Goal: Task Accomplishment & Management: Manage account settings

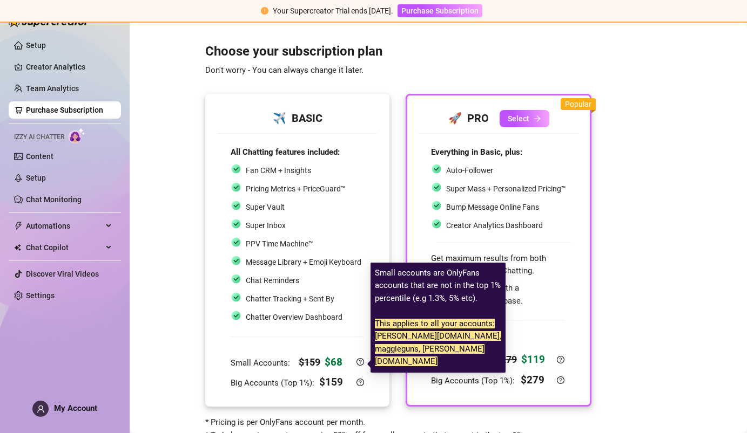
click at [333, 353] on div "Small Accounts: $ 159 $ 68 Big Accounts (Top 1%): $ 159" at bounding box center [297, 360] width 133 height 63
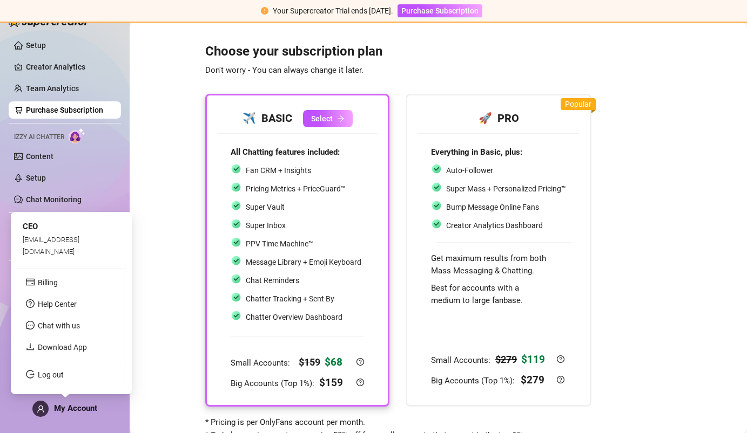
click at [73, 411] on span "My Account" at bounding box center [75, 409] width 43 height 10
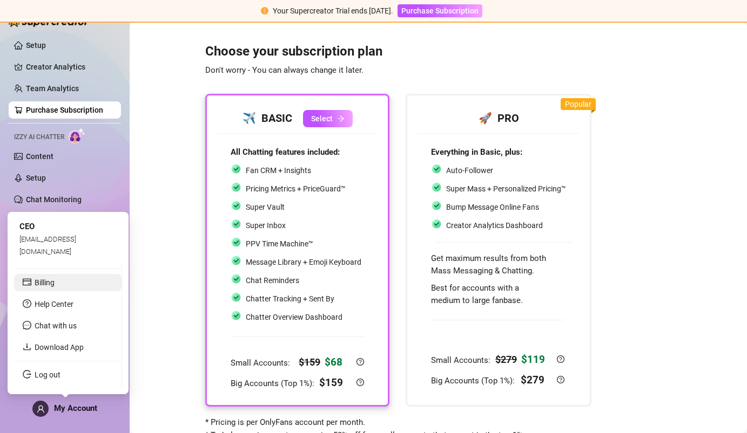
click at [55, 287] on link "Billing" at bounding box center [45, 283] width 20 height 9
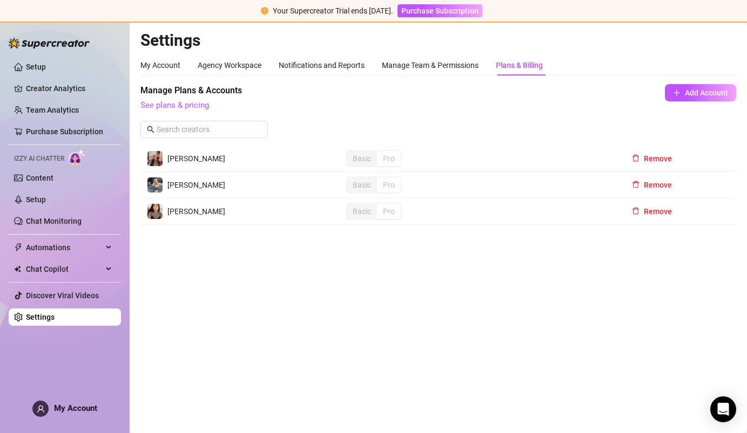
click at [295, 288] on main "Settings My Account Agency Workspace Notifications and Reports Manage Team & Pe…" at bounding box center [438, 228] width 617 height 411
click at [406, 63] on div "Manage Team & Permissions" at bounding box center [430, 65] width 97 height 12
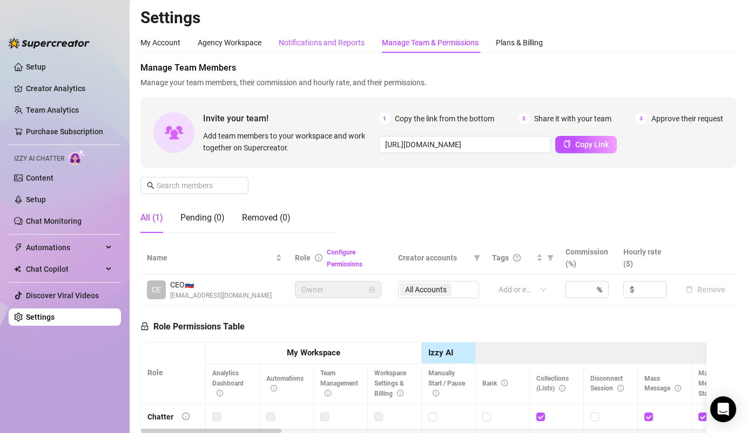
click at [325, 48] on div "Notifications and Reports" at bounding box center [322, 43] width 86 height 12
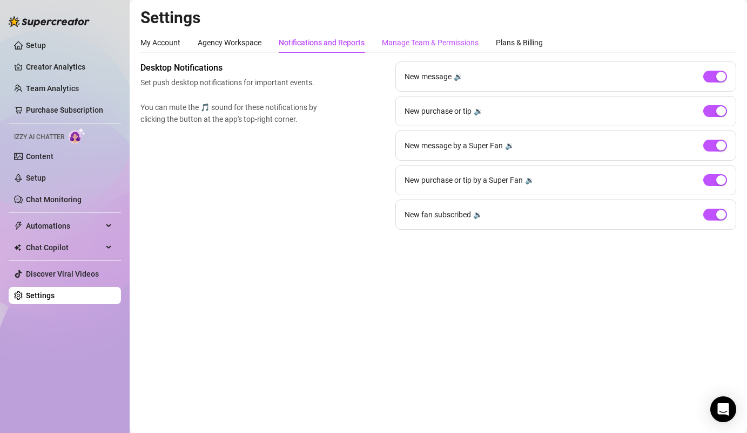
click at [420, 45] on div "Manage Team & Permissions" at bounding box center [430, 43] width 97 height 12
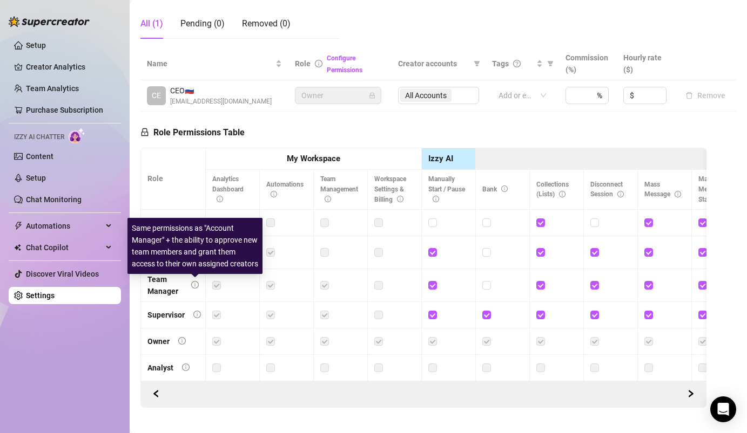
click at [195, 284] on icon "info-circle" at bounding box center [194, 285] width 1 height 4
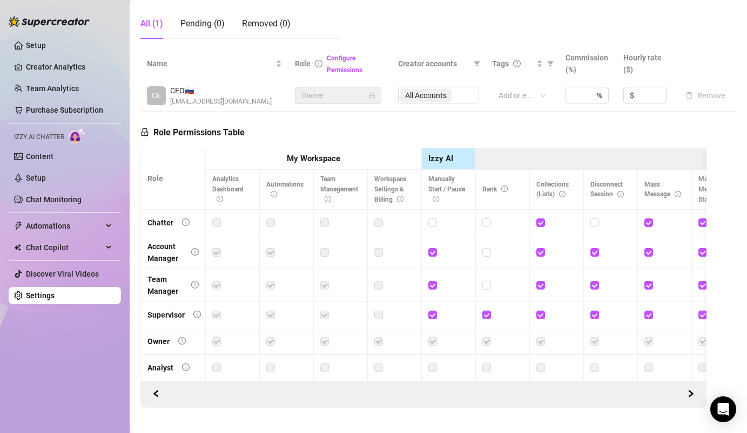
click at [345, 135] on div "Role Permissions Table Role My Workspace Izzy AI OnlyFans Side Menu OnlyFans Ch…" at bounding box center [423, 260] width 566 height 296
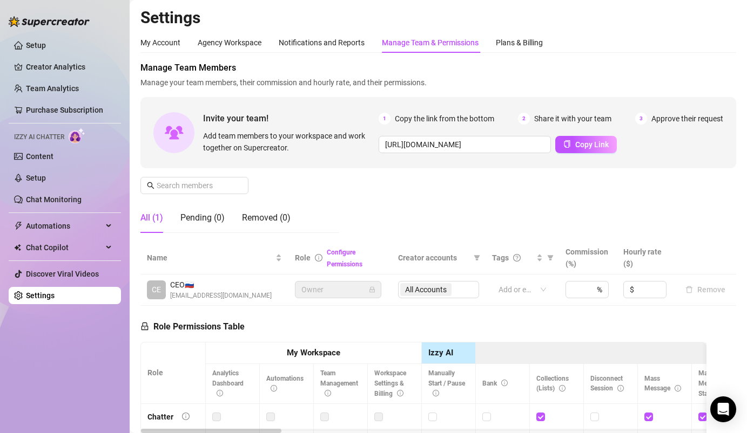
drag, startPoint x: 188, startPoint y: 286, endPoint x: 198, endPoint y: 286, distance: 9.2
click at [197, 286] on span "CEO 🇷🇺" at bounding box center [220, 285] width 101 height 12
click at [252, 280] on span "CEO 🇷🇺" at bounding box center [220, 285] width 101 height 12
click at [235, 49] on div "Agency Workspace" at bounding box center [230, 42] width 64 height 21
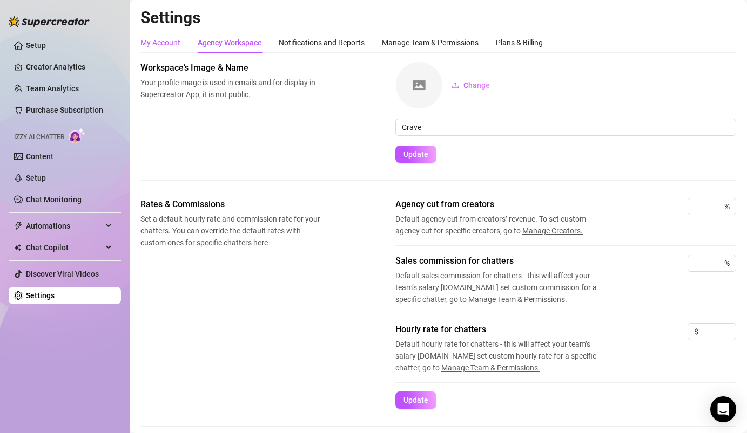
click at [152, 47] on div "My Account" at bounding box center [160, 43] width 40 height 12
